Goal: Information Seeking & Learning: Learn about a topic

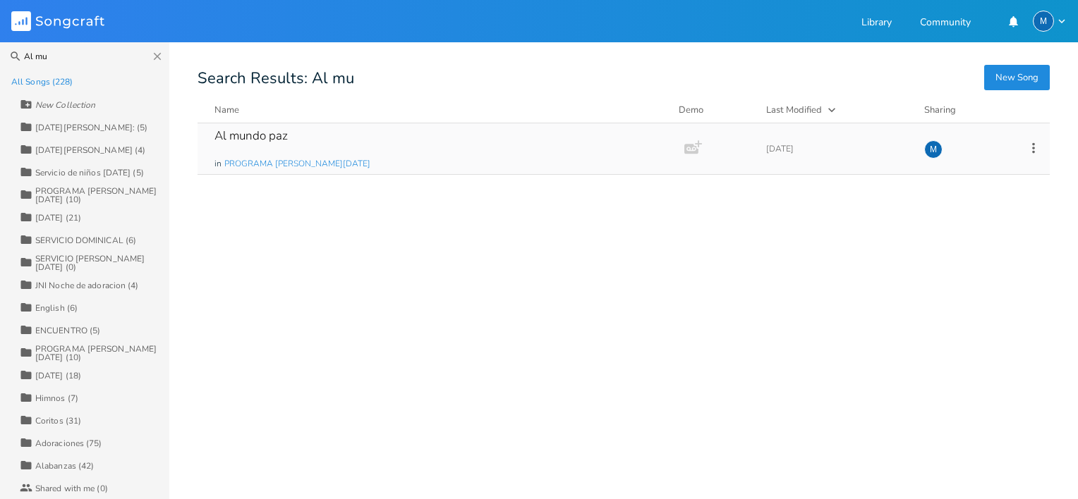
type input "Al mu"
click at [249, 132] on div "Al mundo paz" at bounding box center [250, 136] width 73 height 12
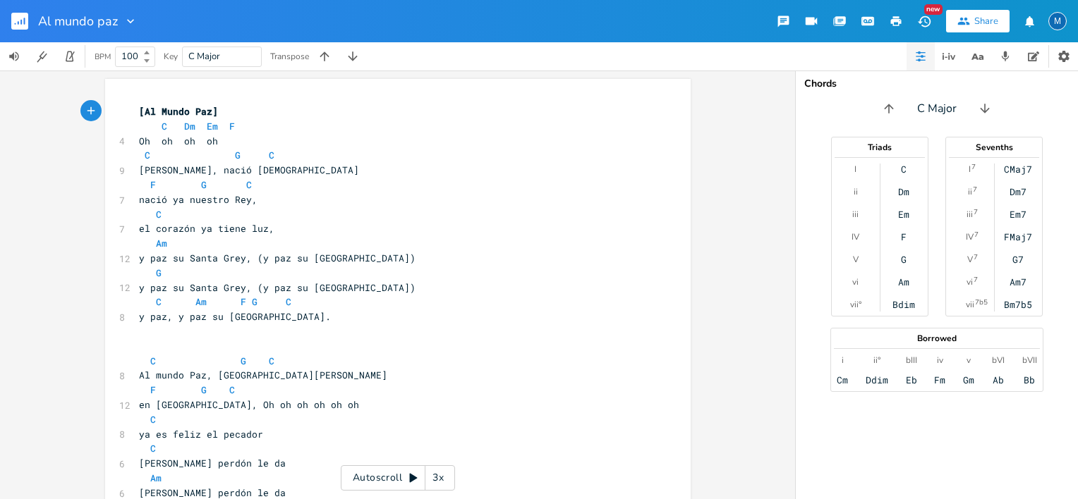
click at [1059, 25] on div "M" at bounding box center [1057, 21] width 18 height 18
click at [985, 121] on span "Sign Out" at bounding box center [984, 121] width 33 height 9
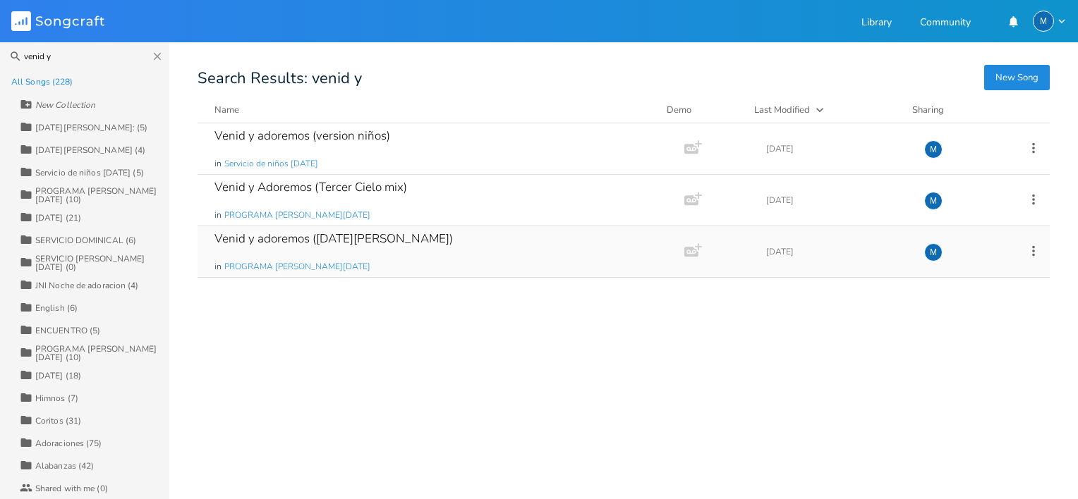
type input "venid y"
click at [322, 245] on div "Venid y adoremos ([DATE][PERSON_NAME])" at bounding box center [333, 239] width 238 height 12
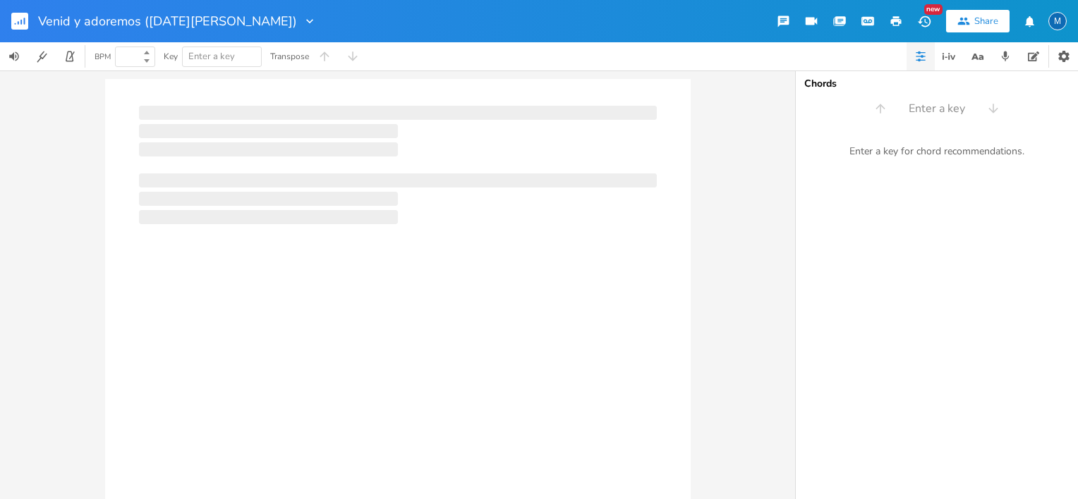
type input "100"
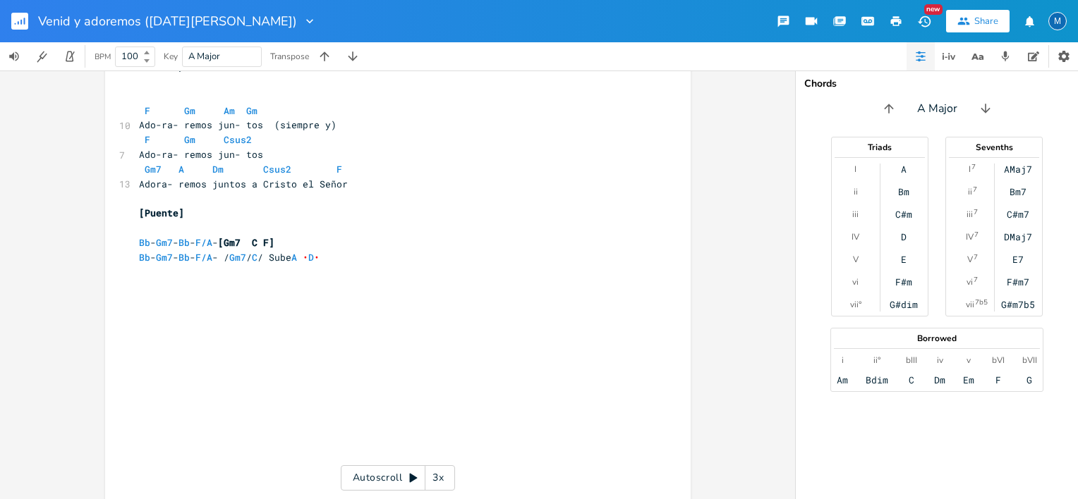
scroll to position [882, 0]
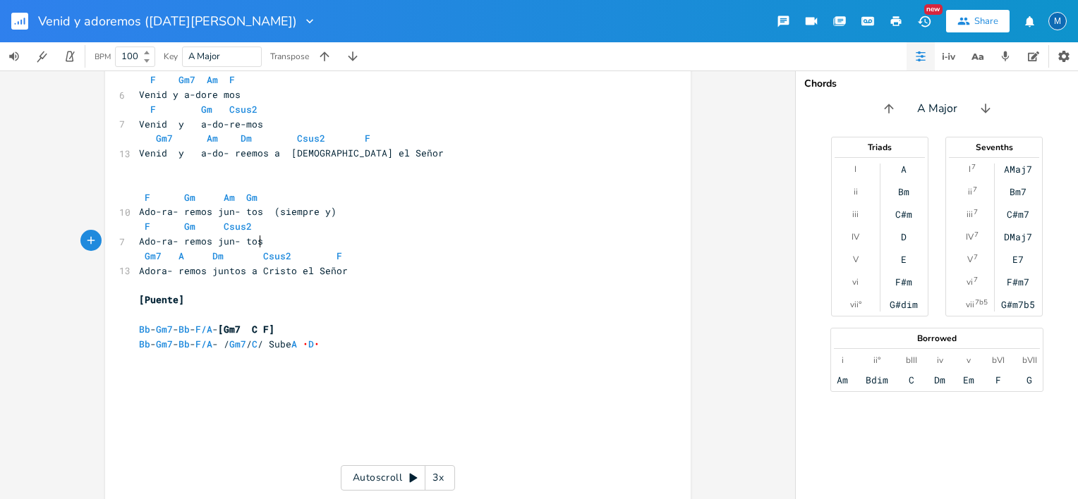
click at [456, 240] on pre "Ado-ra- remos jun- tos" at bounding box center [390, 241] width 509 height 15
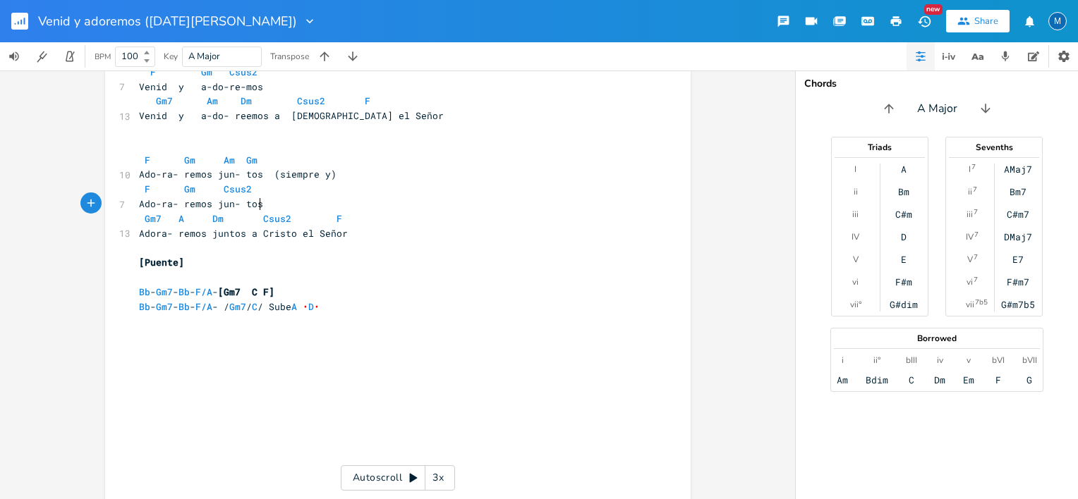
scroll to position [942, 0]
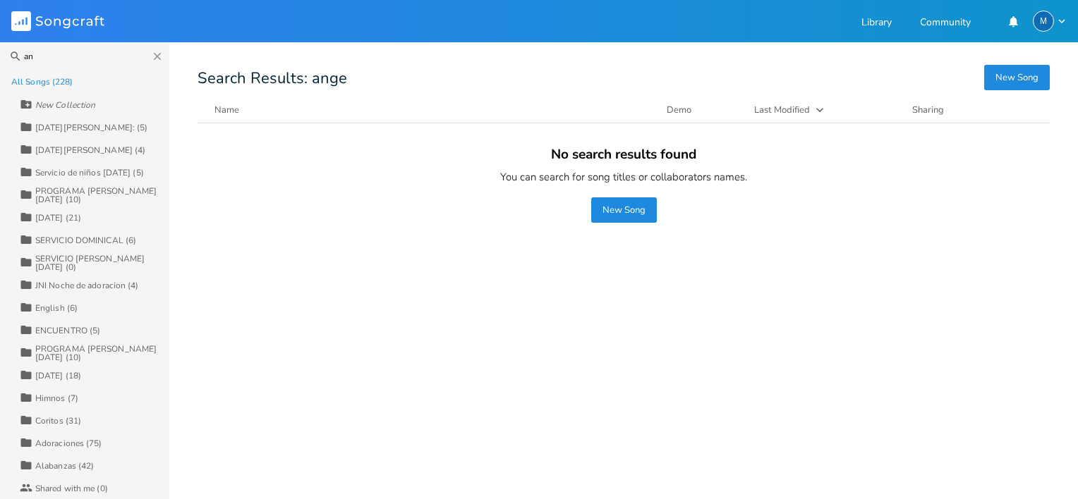
type input "a"
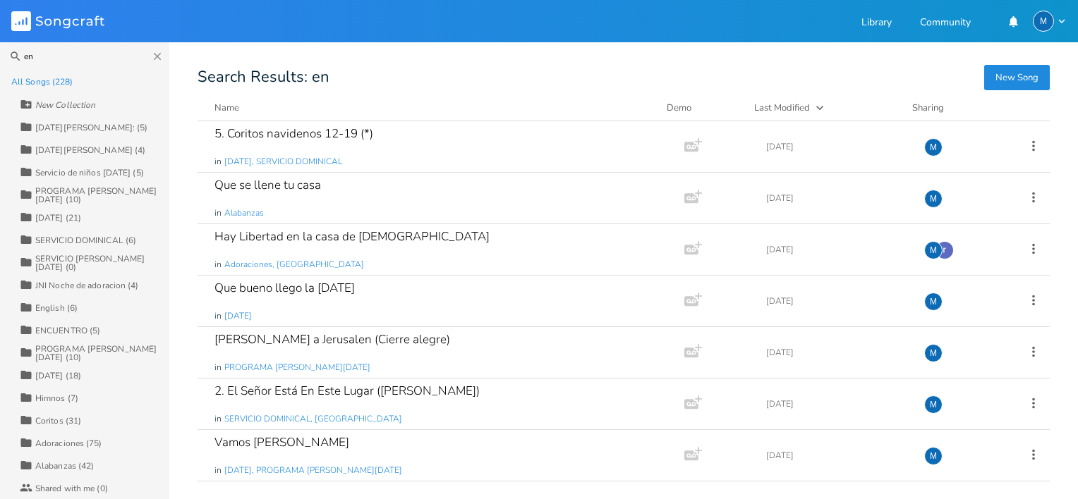
type input "e"
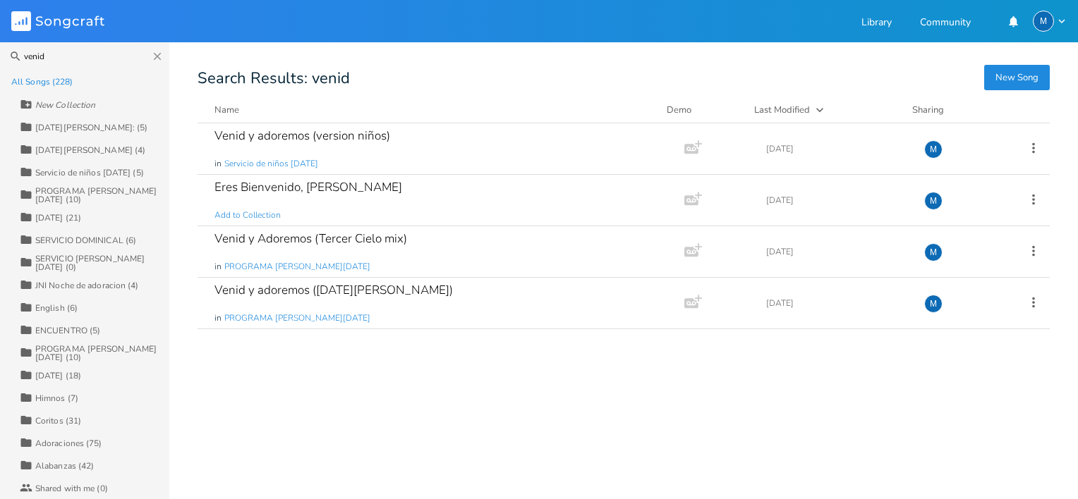
type input "venid"
